Goal: Information Seeking & Learning: Compare options

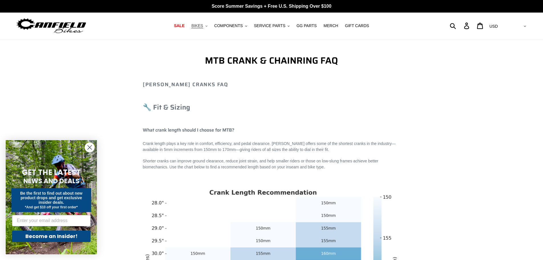
click at [209, 27] on button "BIKES .cls-1{fill:#231f20}" at bounding box center [199, 26] width 22 height 8
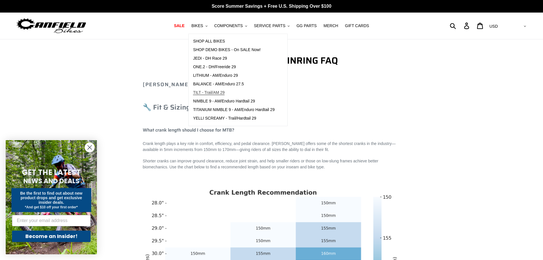
click at [217, 92] on span "TILT - Trail/AM 29" at bounding box center [209, 92] width 32 height 5
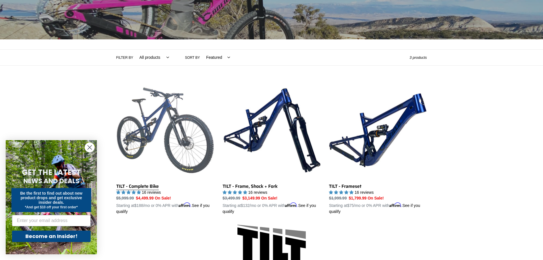
click at [170, 136] on link "TILT - Complete Bike" at bounding box center [165, 147] width 98 height 133
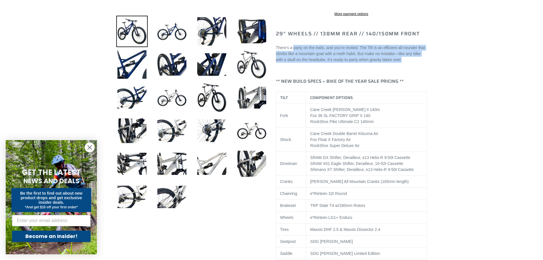
drag, startPoint x: 294, startPoint y: 51, endPoint x: 406, endPoint y: 65, distance: 112.7
click at [406, 63] on p "There’s a party on the trails, and you’re invited. The Tilt is an efficient all…" at bounding box center [351, 54] width 151 height 18
drag, startPoint x: 407, startPoint y: 66, endPoint x: 295, endPoint y: 55, distance: 112.0
click at [295, 55] on p "There’s a party on the trails, and you’re invited. The Tilt is an efficient all…" at bounding box center [351, 54] width 151 height 18
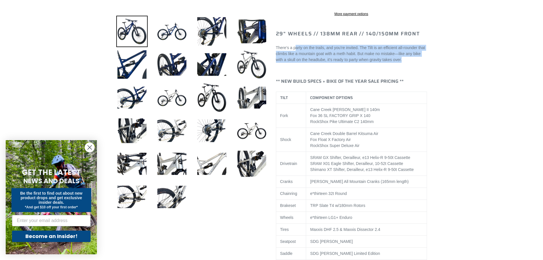
click at [295, 55] on p "There’s a party on the trails, and you’re invited. The Tilt is an efficient all…" at bounding box center [351, 54] width 151 height 18
drag, startPoint x: 378, startPoint y: 60, endPoint x: 406, endPoint y: 69, distance: 29.2
select select "highest-rating"
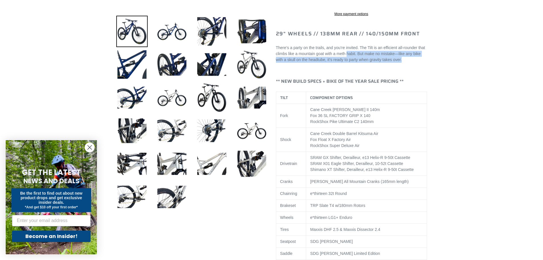
drag, startPoint x: 408, startPoint y: 67, endPoint x: 291, endPoint y: 51, distance: 118.2
click at [293, 53] on p "There’s a party on the trails, and you’re invited. The Tilt is an efficient all…" at bounding box center [351, 54] width 151 height 18
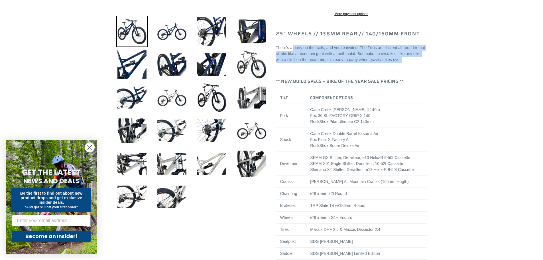
click at [291, 51] on p "There’s a party on the trails, and you’re invited. The Tilt is an efficient all…" at bounding box center [351, 54] width 151 height 18
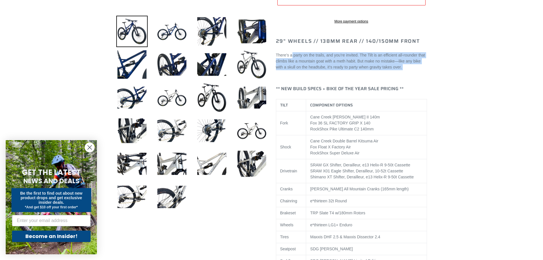
drag, startPoint x: 291, startPoint y: 51, endPoint x: 424, endPoint y: 76, distance: 135.2
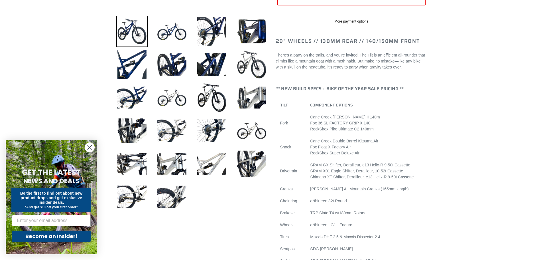
click at [410, 70] on p "There’s a party on the trails, and you’re invited. The Tilt is an efficient all…" at bounding box center [351, 61] width 151 height 18
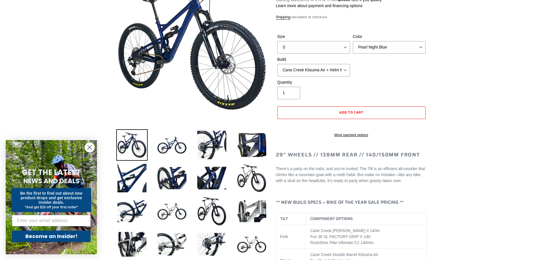
scroll to position [86, 0]
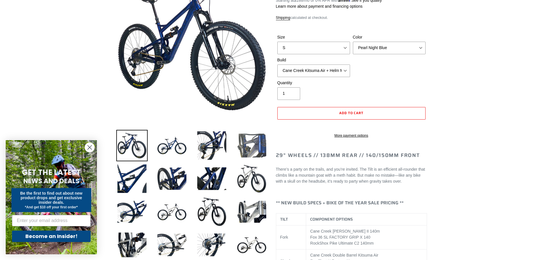
click at [254, 145] on img at bounding box center [251, 145] width 31 height 31
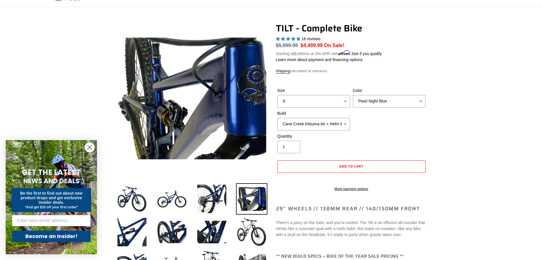
scroll to position [29, 0]
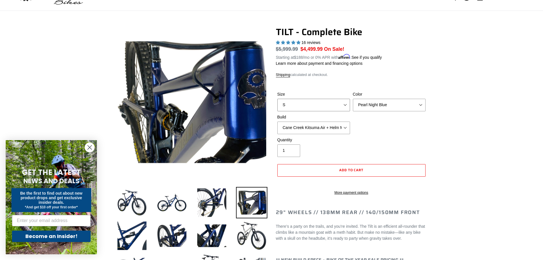
click at [313, 106] on select "S M L" at bounding box center [313, 105] width 73 height 13
select select "L"
click at [277, 99] on select "S M L" at bounding box center [313, 105] width 73 height 13
click at [396, 102] on select "Pearl Night Blue Stealth Silver Raw" at bounding box center [389, 105] width 73 height 13
click at [353, 99] on select "Pearl Night Blue Stealth Silver Raw" at bounding box center [389, 105] width 73 height 13
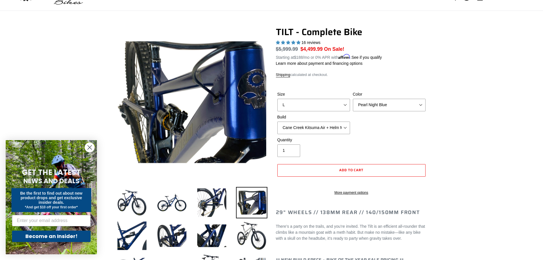
click at [307, 127] on select "Cane Creek Kitsuma Air + Helm MKII 140 + SRAM GX Cane Creek Kitsuma Air + Helm …" at bounding box center [313, 127] width 73 height 13
click at [345, 129] on select "Cane Creek Kitsuma Air + Helm MKII 140 + SRAM GX Cane Creek Kitsuma Air + Helm …" at bounding box center [313, 127] width 73 height 13
select select "Cane Creek Kitsuma Air + Helm MKII 140 + SRAM XO1"
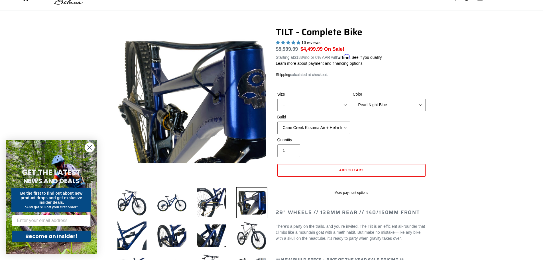
click at [277, 121] on select "Cane Creek Kitsuma Air + Helm MKII 140 + SRAM GX Cane Creek Kitsuma Air + Helm …" at bounding box center [313, 127] width 73 height 13
click at [336, 129] on select "Cane Creek Kitsuma Air + Helm MKII 140 + SRAM GX Cane Creek Kitsuma Air + Helm …" at bounding box center [313, 127] width 73 height 13
click at [338, 130] on select "Cane Creek Kitsuma Air + Helm MKII 140 + SRAM GX Cane Creek Kitsuma Air + Helm …" at bounding box center [313, 127] width 73 height 13
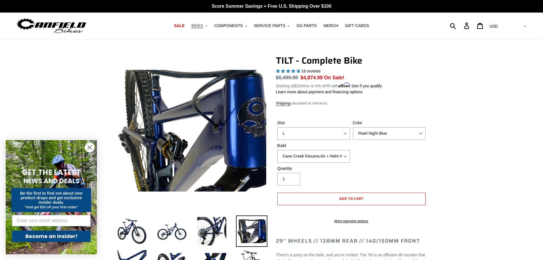
click at [203, 26] on span "BIKES" at bounding box center [197, 25] width 12 height 5
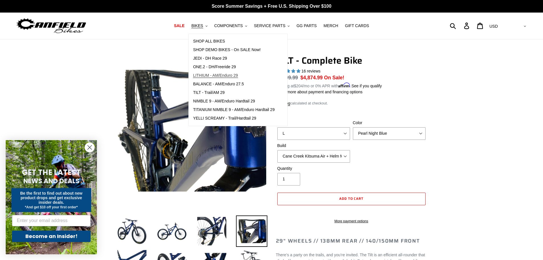
click at [216, 76] on span "LITHIUM - AM/Enduro 29" at bounding box center [215, 75] width 45 height 5
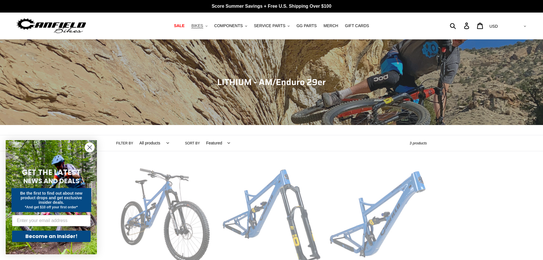
click at [203, 26] on span "BIKES" at bounding box center [197, 25] width 12 height 5
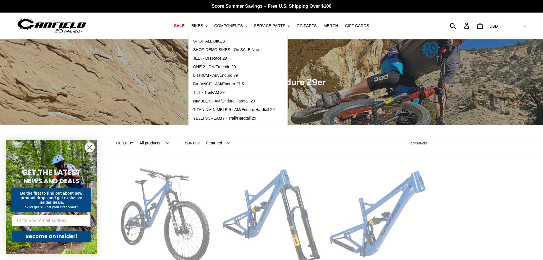
click at [391, 30] on nav "SALE BIKES .cls-1{fill:#231f20} SHOP ALL BIKES SHOP DEMO BIKES - On SALE Now! J…" at bounding box center [272, 26] width 256 height 27
